Goal: Register for event/course

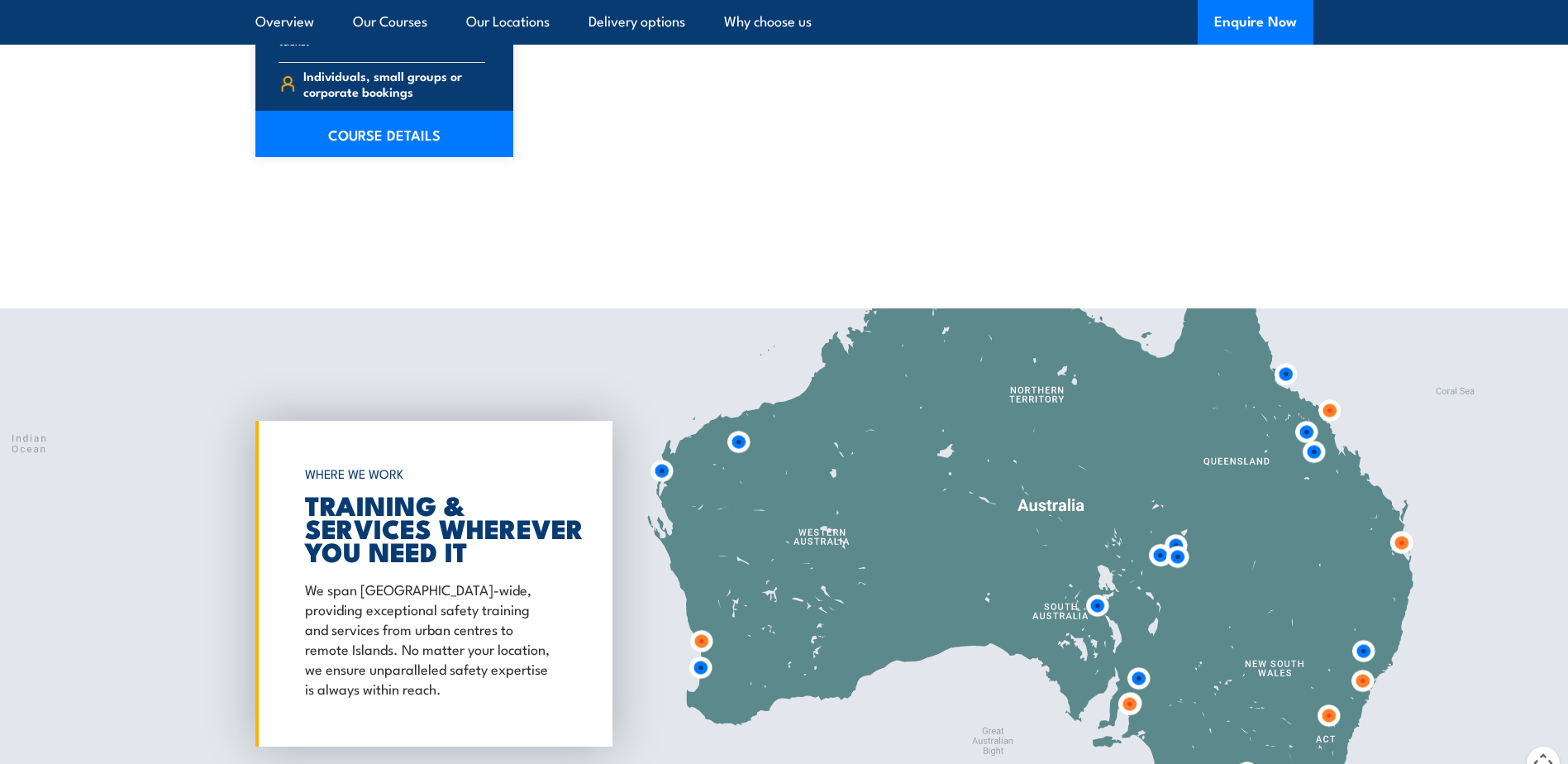
scroll to position [2646, 0]
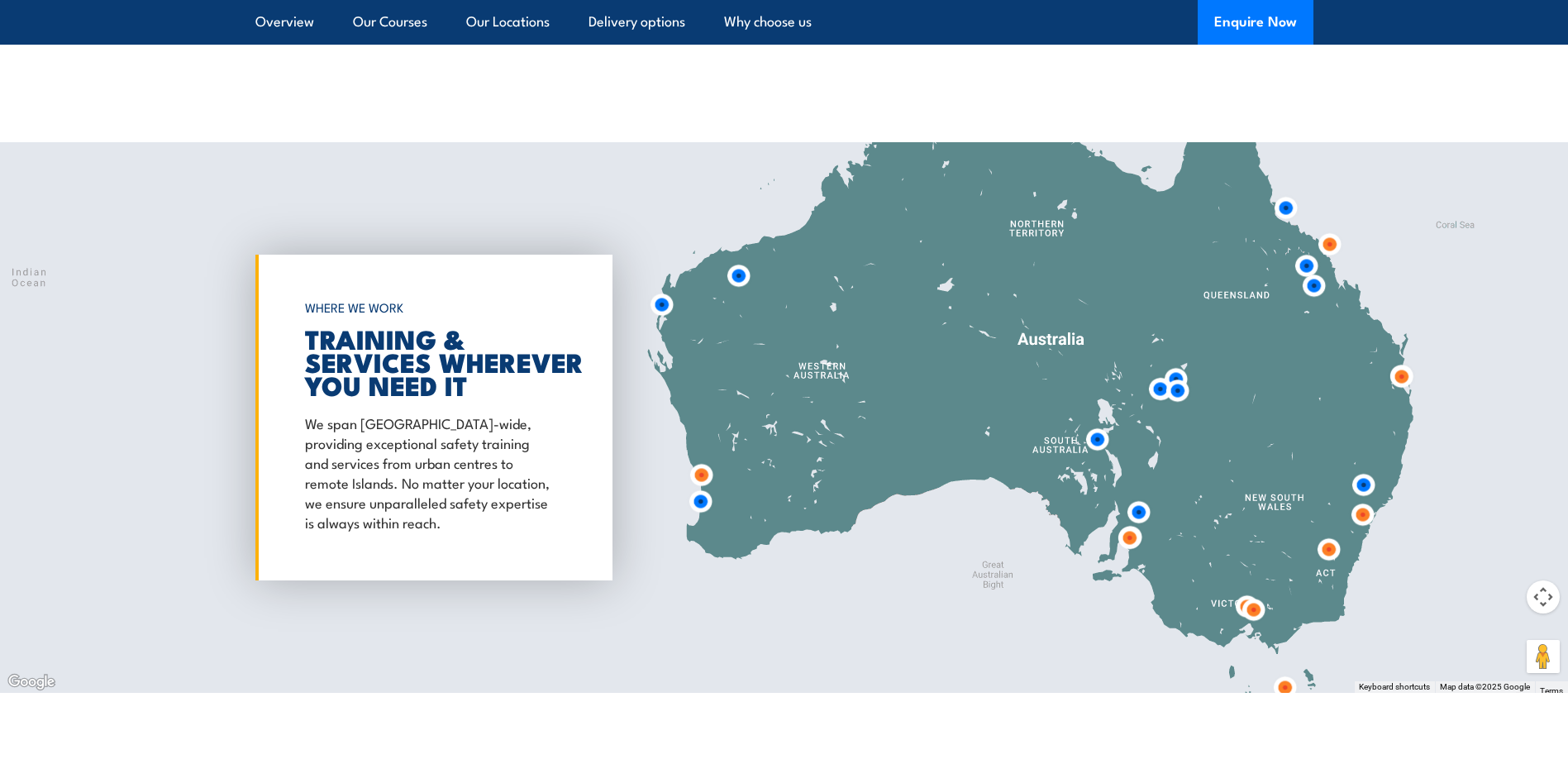
click at [702, 486] on img at bounding box center [700, 501] width 31 height 31
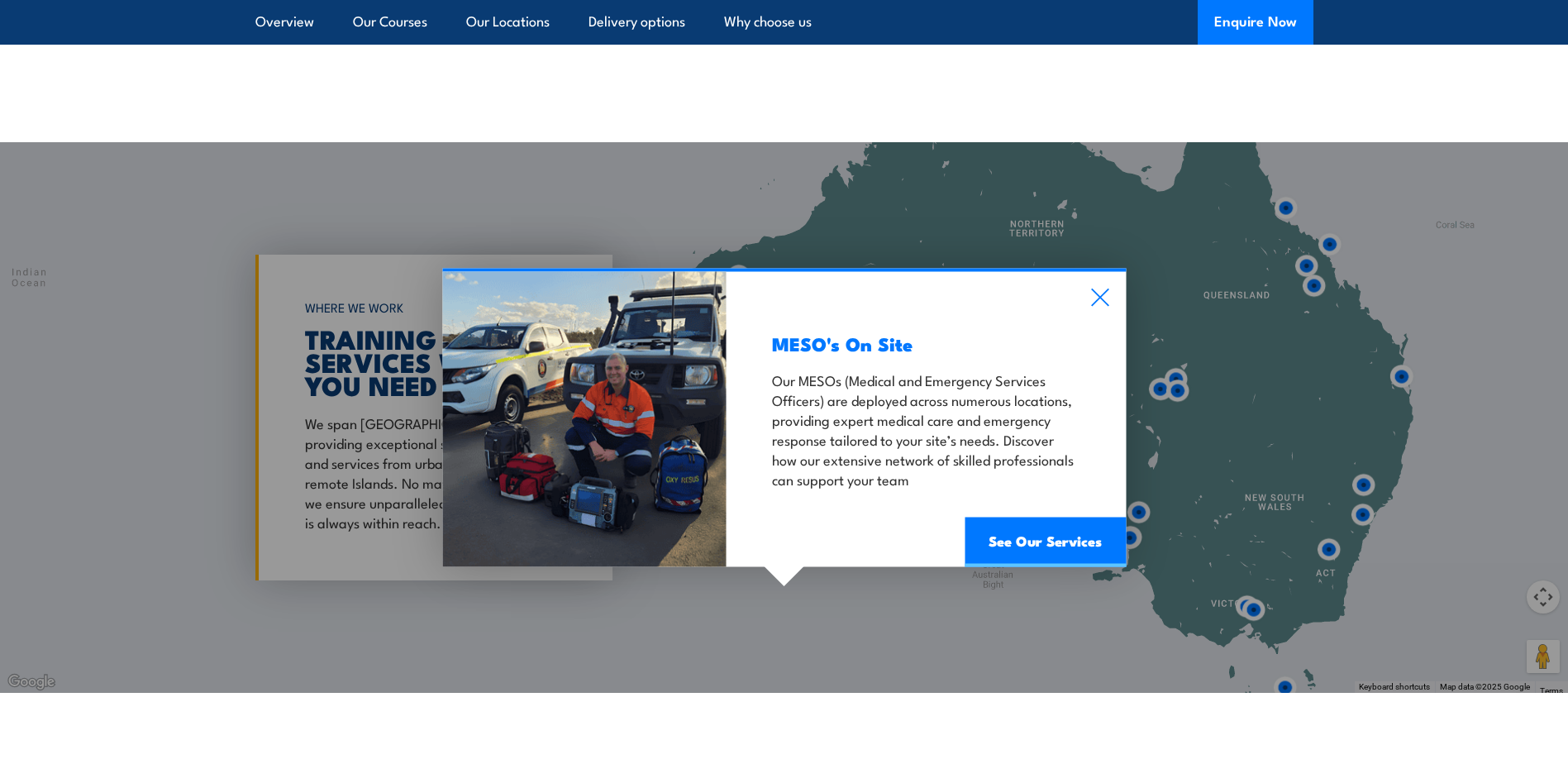
click at [1099, 272] on div "MESO's On Site Our MESOs (Medical and Emergency Services Officers) are deployed…" at bounding box center [926, 420] width 400 height 295
click at [1101, 288] on icon at bounding box center [1100, 297] width 19 height 19
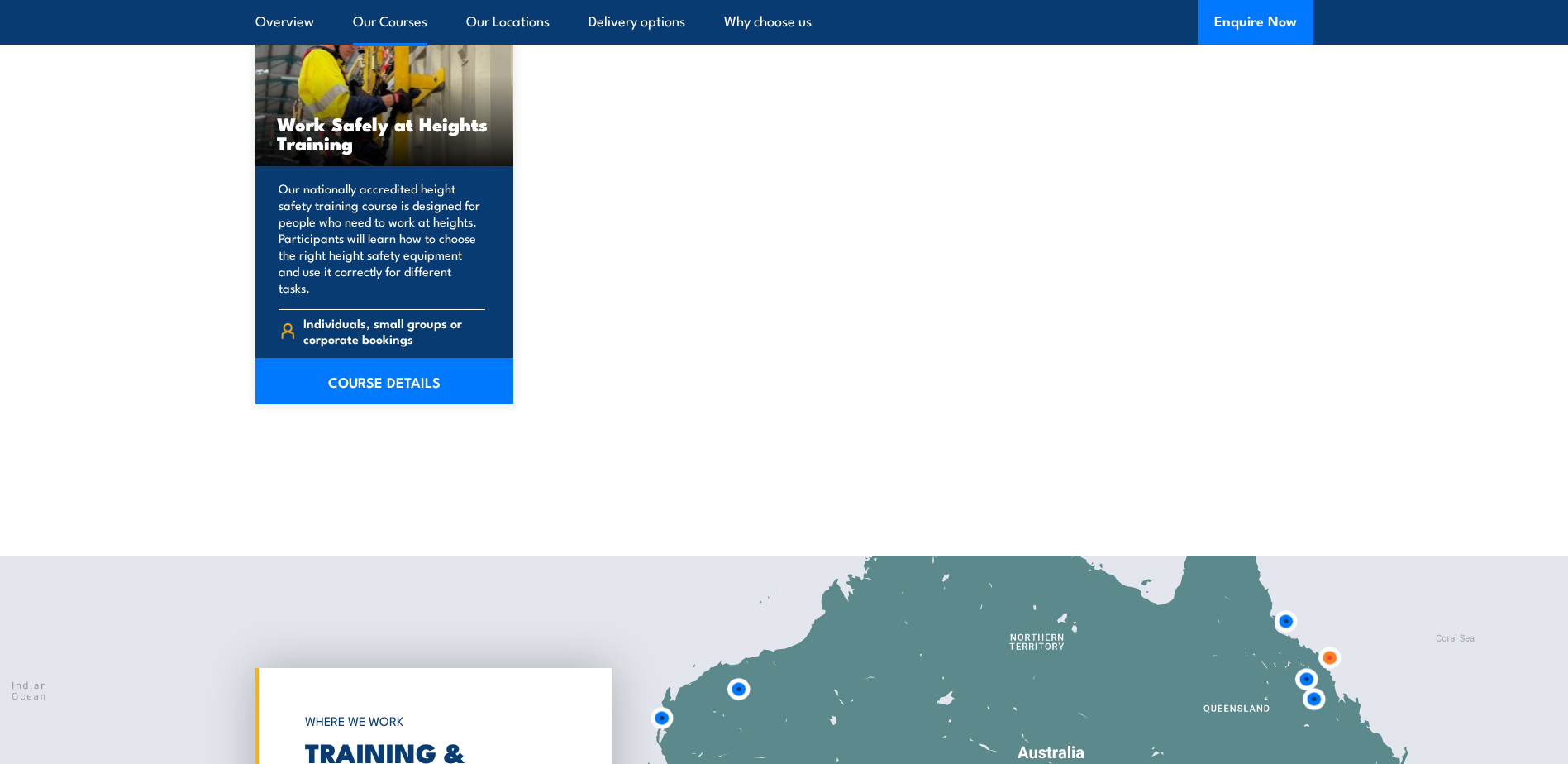
scroll to position [1902, 0]
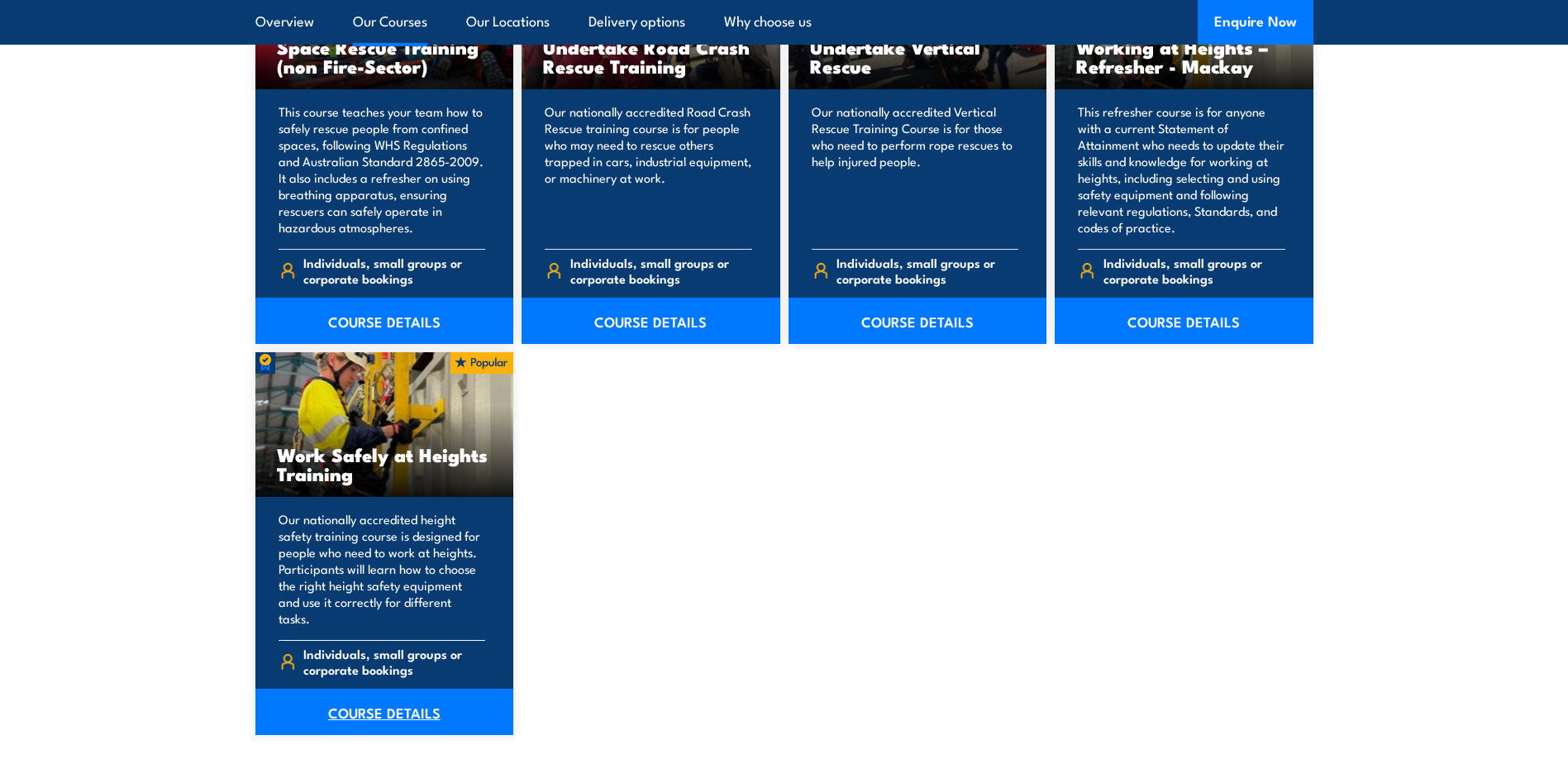
drag, startPoint x: 375, startPoint y: 696, endPoint x: 422, endPoint y: 695, distance: 47.0
click at [375, 696] on link "COURSE DETAILS" at bounding box center [384, 712] width 259 height 46
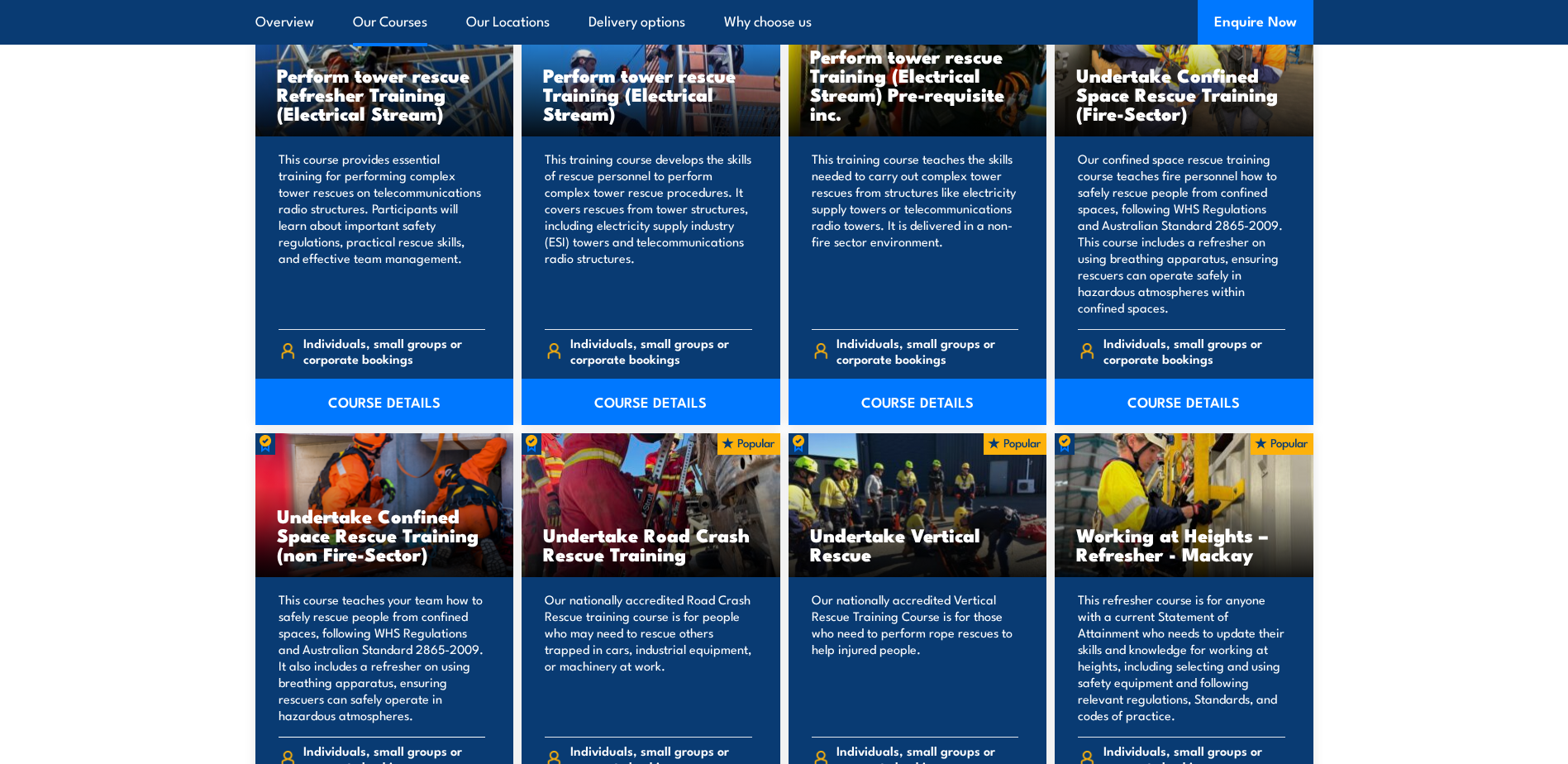
scroll to position [1406, 0]
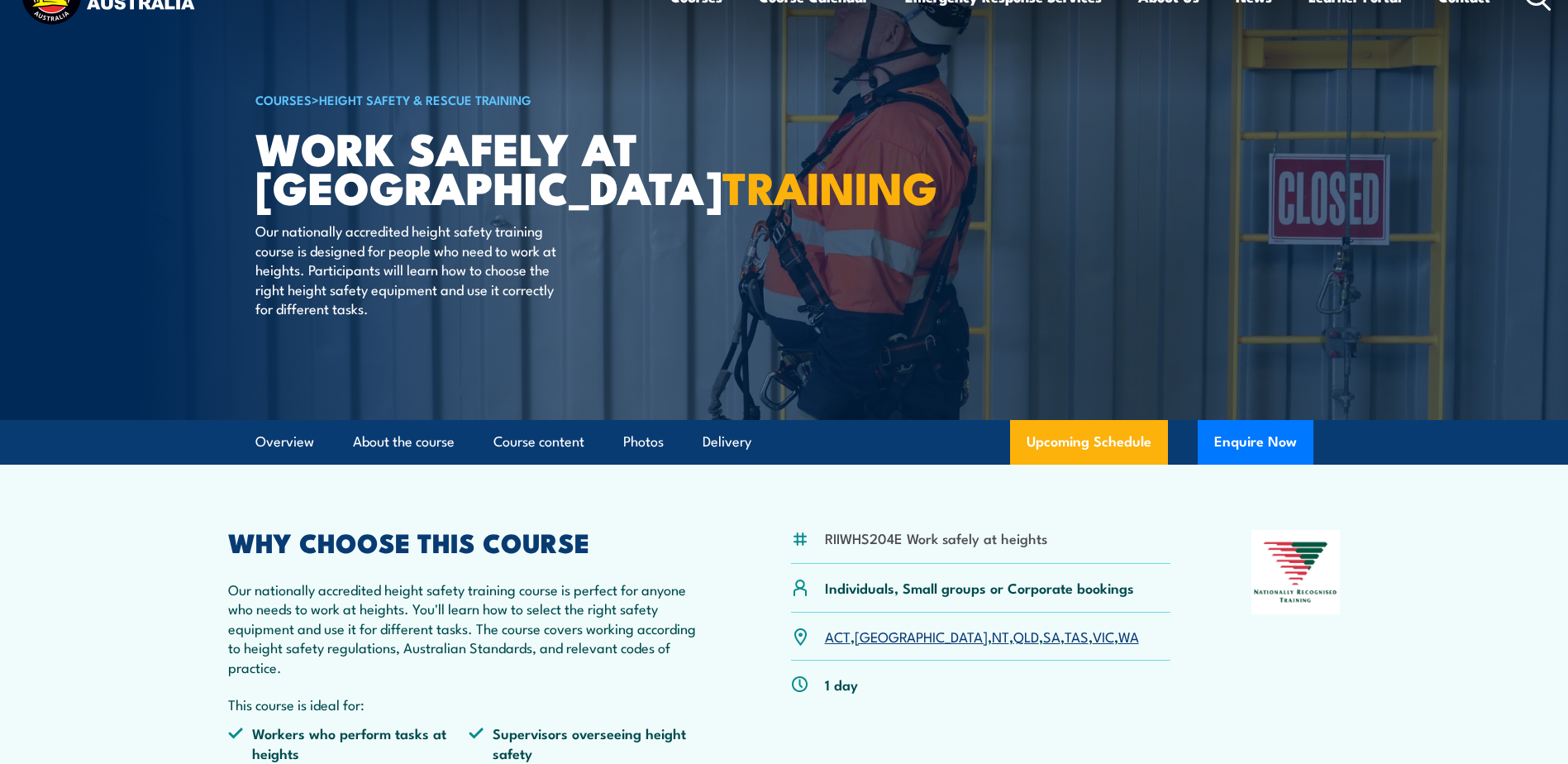
scroll to position [83, 0]
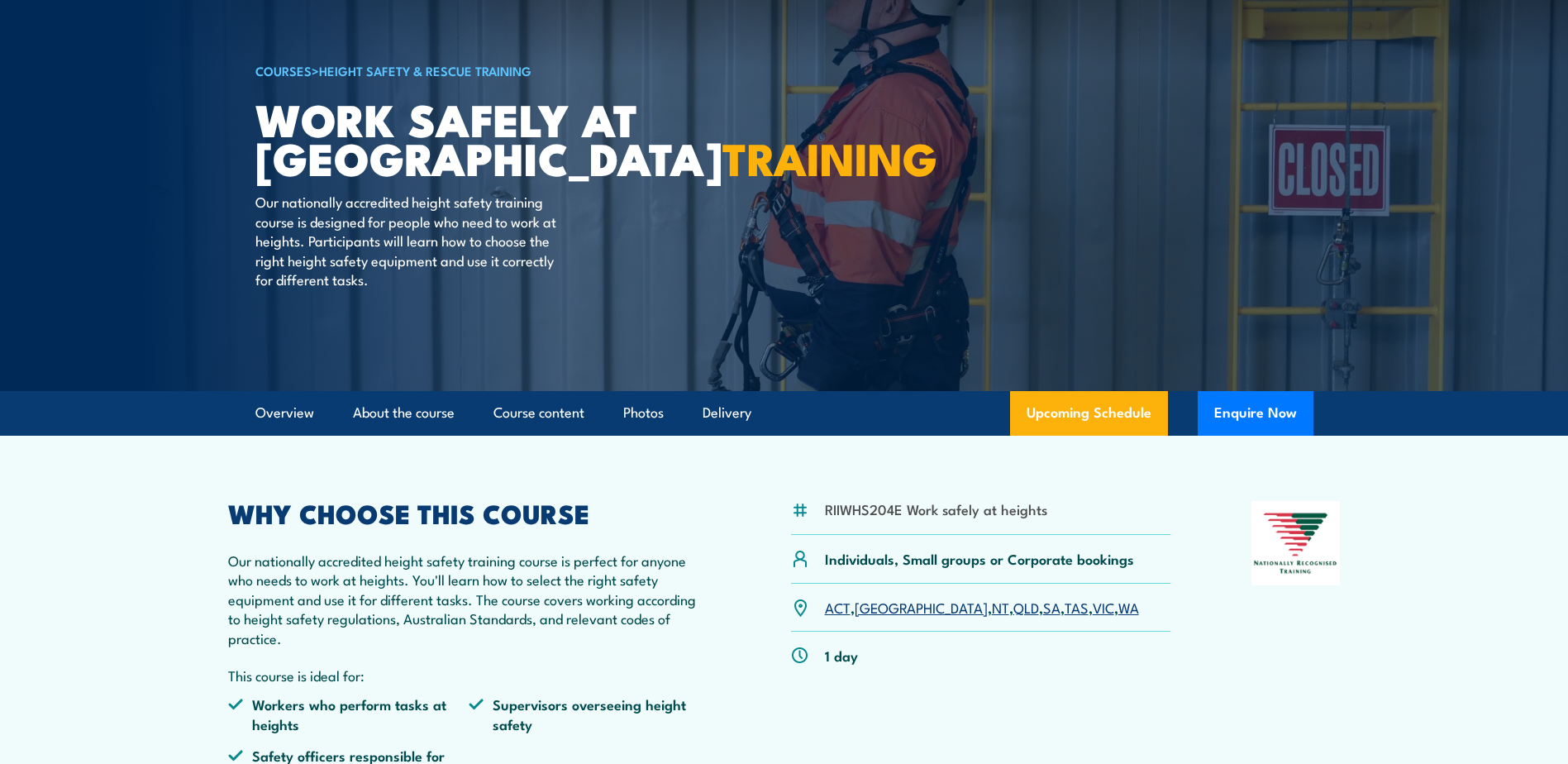
click at [1118, 614] on link "WA" at bounding box center [1128, 607] width 20 height 19
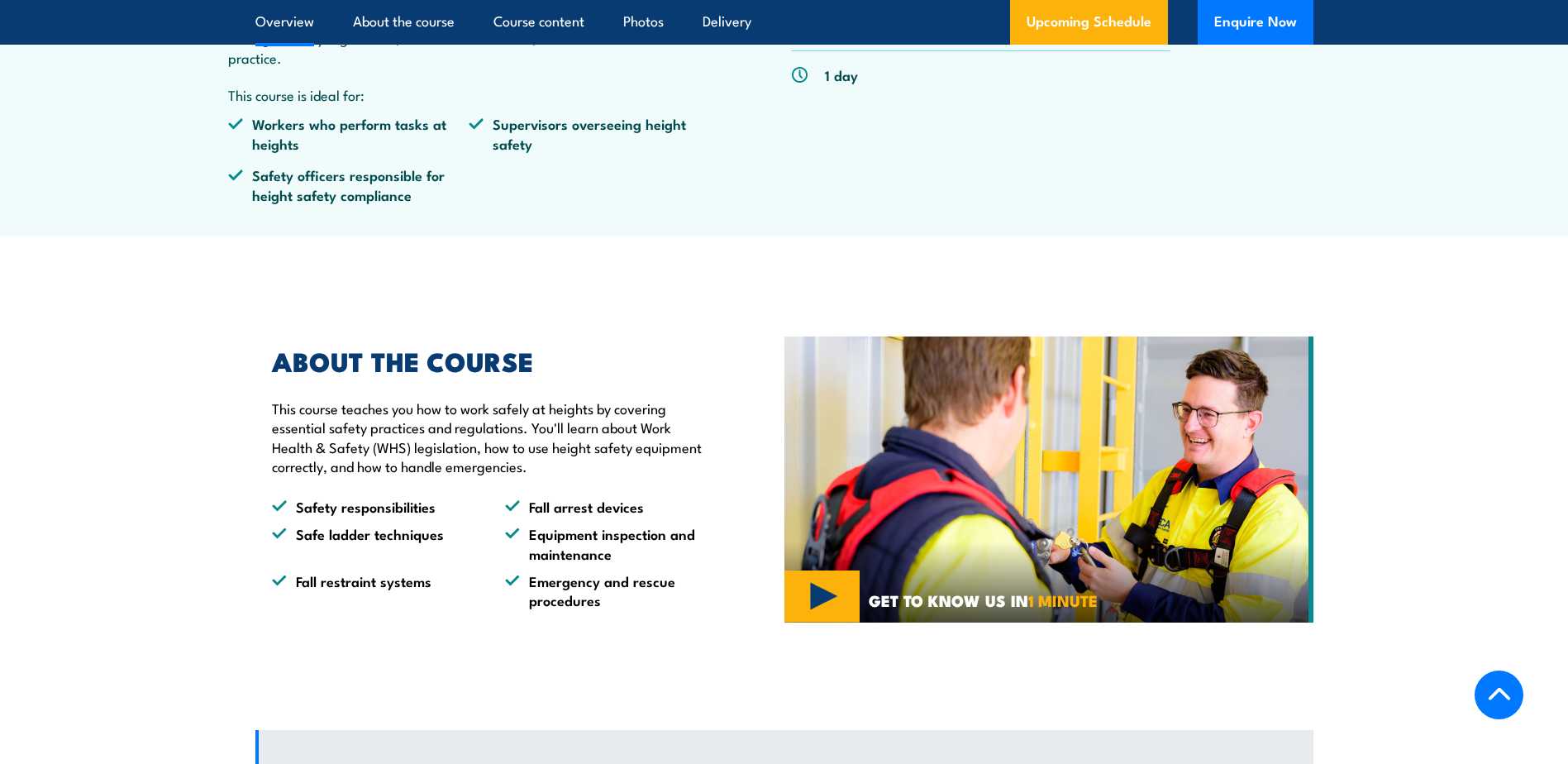
scroll to position [646, 0]
